Goal: Use online tool/utility

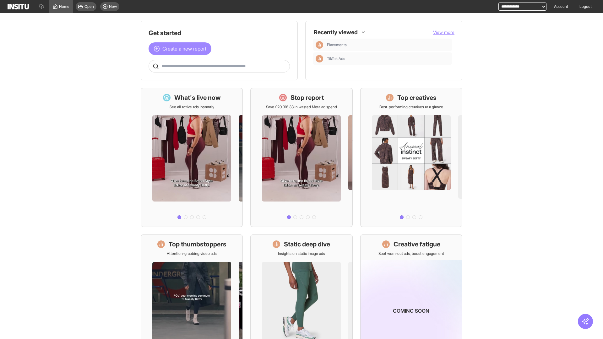
click at [182, 49] on span "Create a new report" at bounding box center [184, 49] width 44 height 8
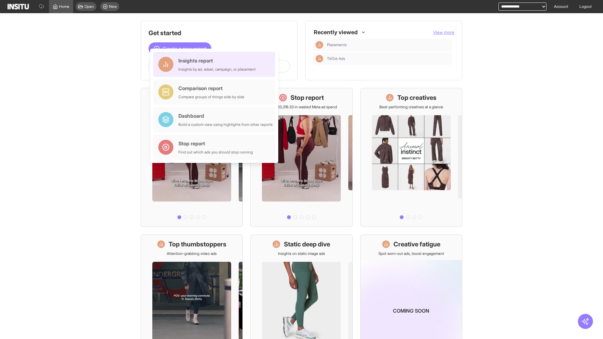
click at [216, 64] on div "Insights report Insights by ad, adset, campaign, or placement" at bounding box center [216, 64] width 77 height 15
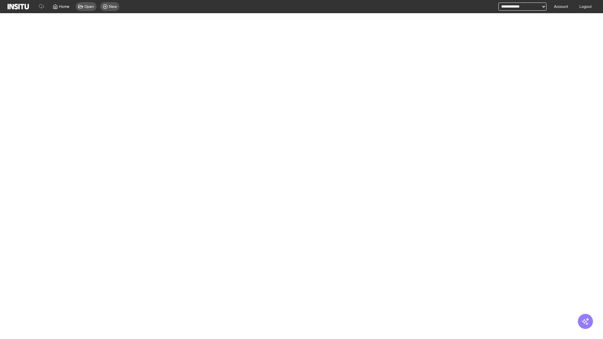
select select "**"
